Goal: Book appointment/travel/reservation

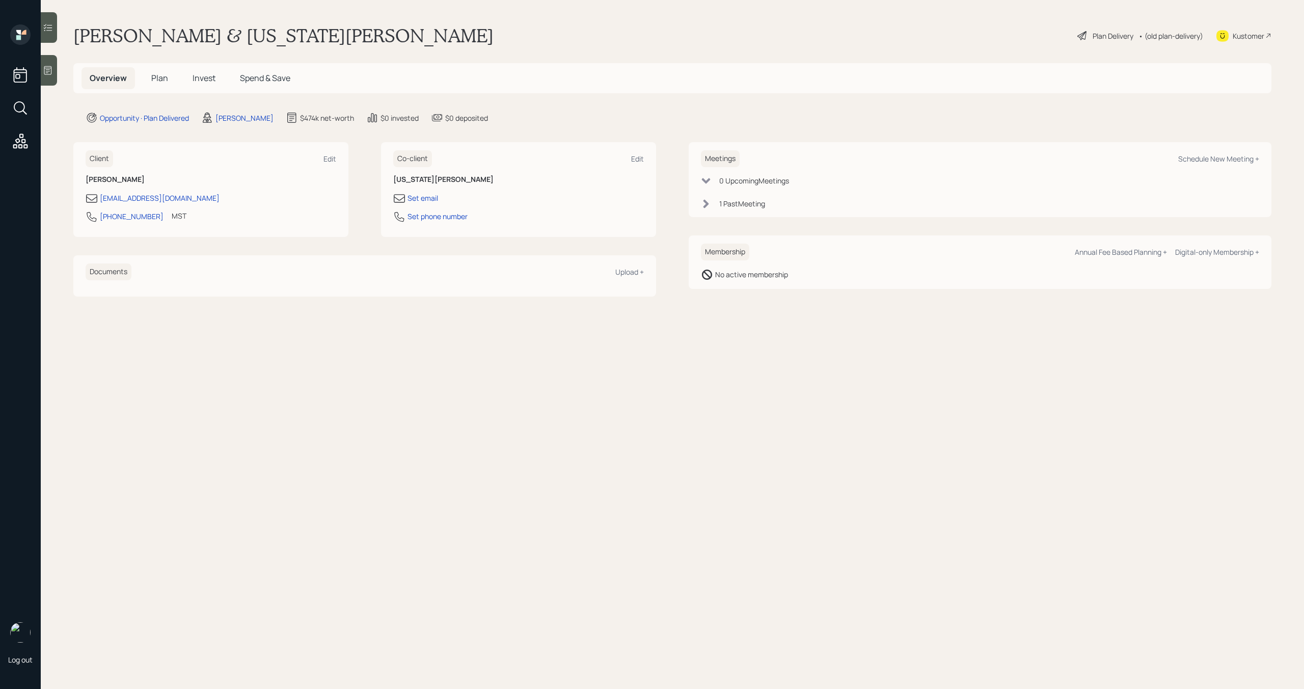
click at [212, 81] on span "Invest" at bounding box center [204, 77] width 23 height 11
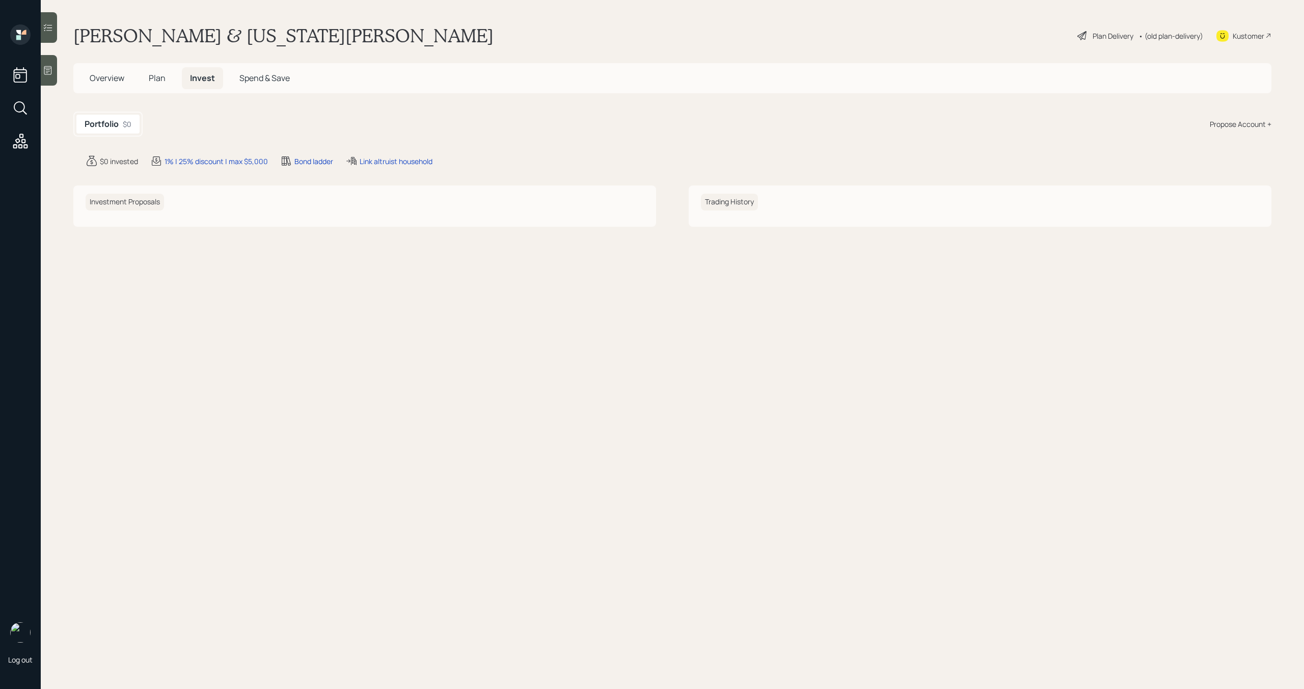
click at [113, 75] on span "Overview" at bounding box center [107, 77] width 35 height 11
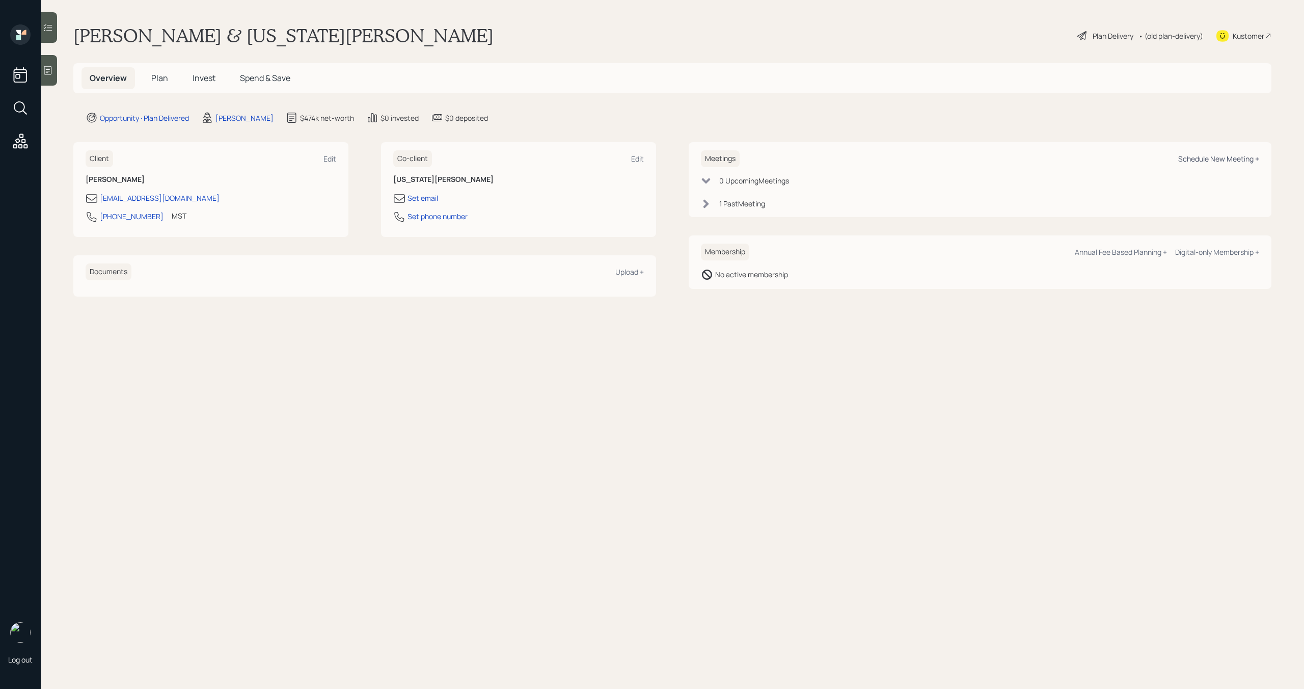
click at [1207, 157] on div "Schedule New Meeting +" at bounding box center [1218, 159] width 81 height 10
select select "bffa7908-1b2a-4c79-9bb6-f0ec9aed22d3"
